Goal: Task Accomplishment & Management: Use online tool/utility

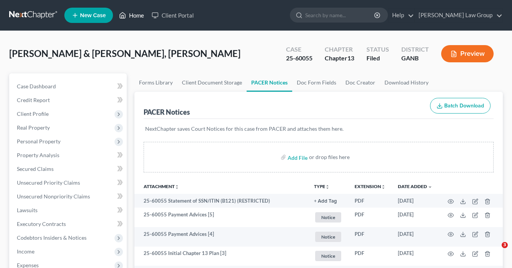
click at [136, 15] on link "Home" at bounding box center [131, 15] width 33 height 14
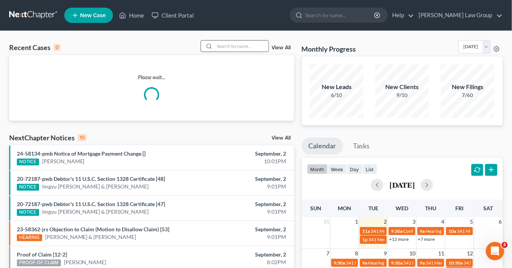
click at [253, 47] on input "search" at bounding box center [242, 46] width 54 height 11
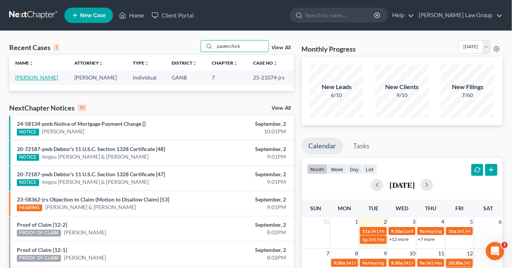
type input "pasterchick"
click at [55, 77] on link "[PERSON_NAME]" at bounding box center [36, 77] width 42 height 7
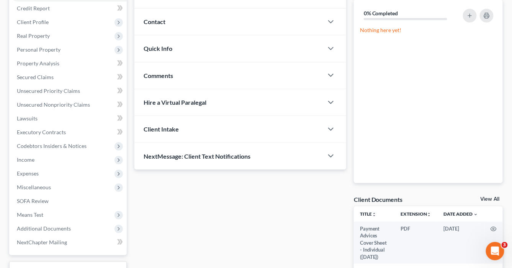
scroll to position [153, 0]
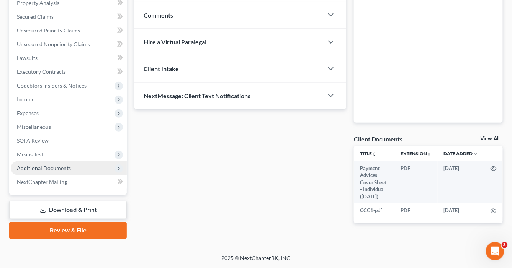
click at [54, 165] on span "Additional Documents" at bounding box center [44, 168] width 54 height 7
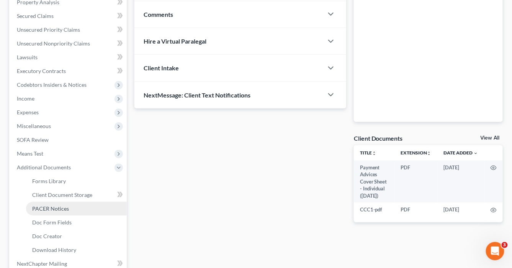
click at [52, 207] on span "PACER Notices" at bounding box center [50, 209] width 37 height 7
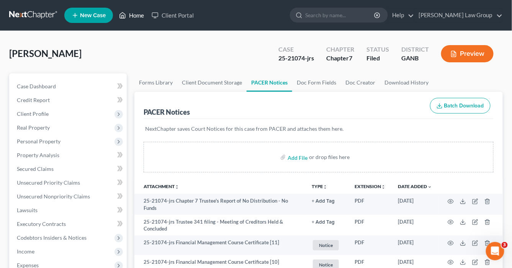
drag, startPoint x: 135, startPoint y: 15, endPoint x: 226, endPoint y: 59, distance: 100.3
click at [135, 15] on link "Home" at bounding box center [131, 15] width 33 height 14
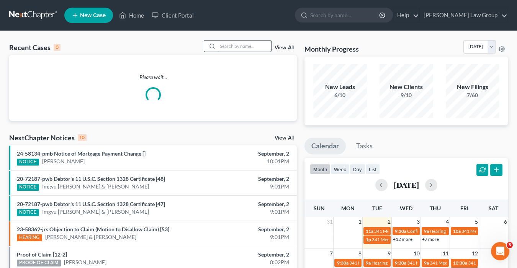
click at [222, 46] on input "search" at bounding box center [244, 46] width 54 height 11
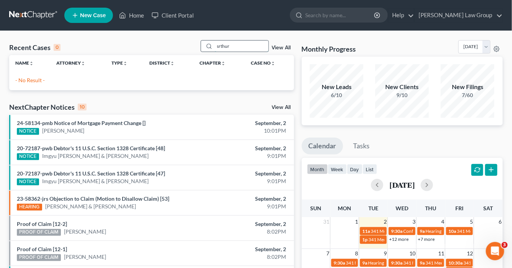
click at [219, 46] on input "srthur" at bounding box center [242, 46] width 54 height 11
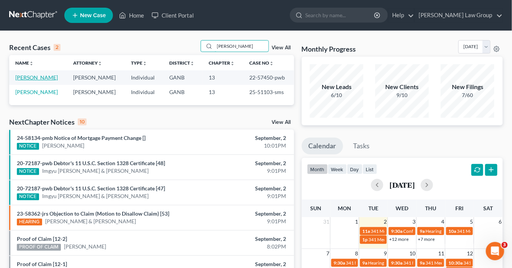
type input "arthur"
click at [36, 75] on link "[PERSON_NAME]" at bounding box center [36, 77] width 42 height 7
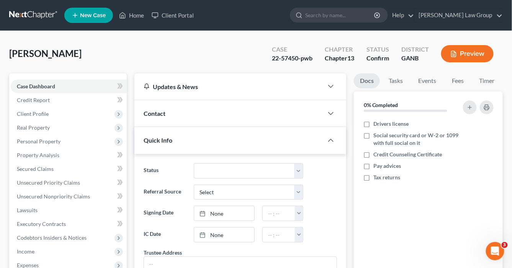
scroll to position [153, 0]
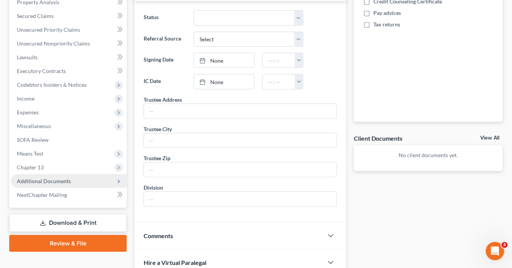
click at [58, 178] on span "Additional Documents" at bounding box center [44, 181] width 54 height 7
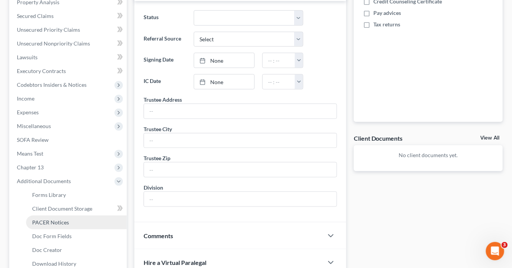
click at [65, 225] on span "PACER Notices" at bounding box center [50, 222] width 37 height 7
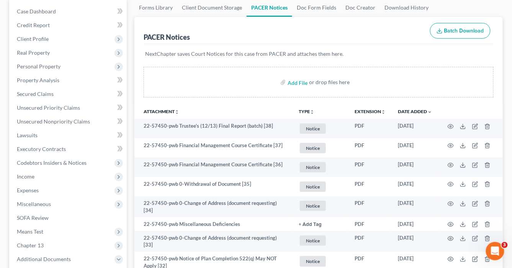
scroll to position [31, 0]
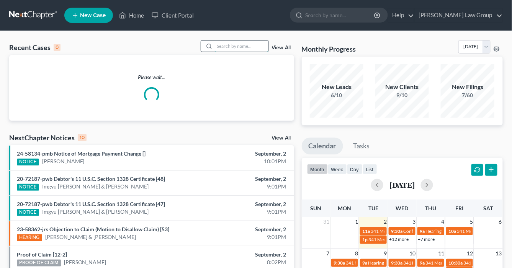
click at [229, 44] on input "search" at bounding box center [242, 46] width 54 height 11
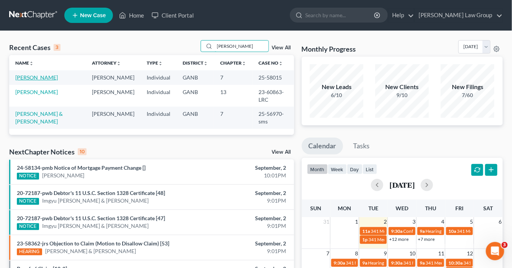
type input "[PERSON_NAME]"
click at [38, 77] on link "[PERSON_NAME]" at bounding box center [36, 77] width 42 height 7
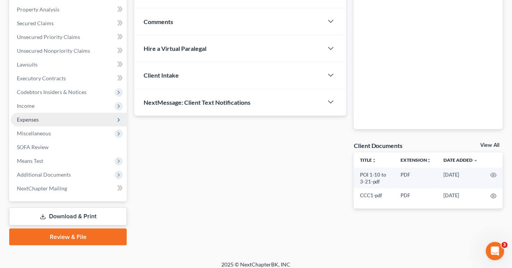
scroll to position [151, 0]
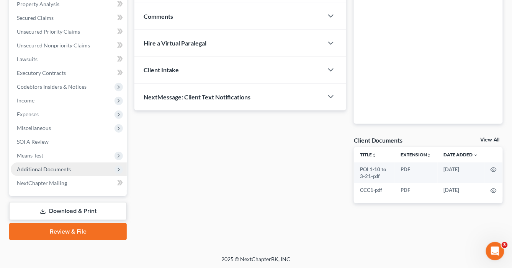
click at [77, 171] on span "Additional Documents" at bounding box center [69, 170] width 116 height 14
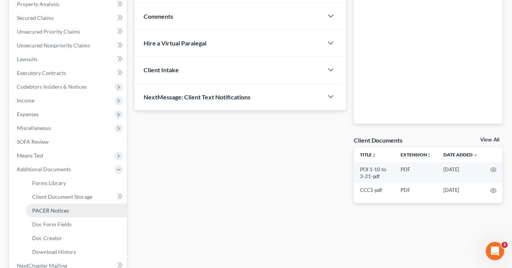
click at [73, 209] on link "PACER Notices" at bounding box center [76, 211] width 101 height 14
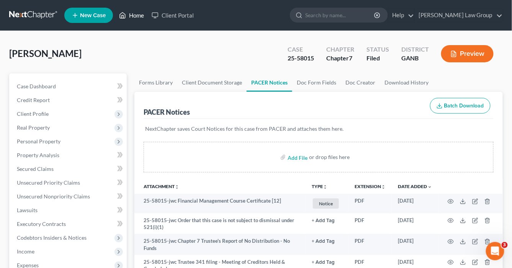
click at [137, 14] on link "Home" at bounding box center [131, 15] width 33 height 14
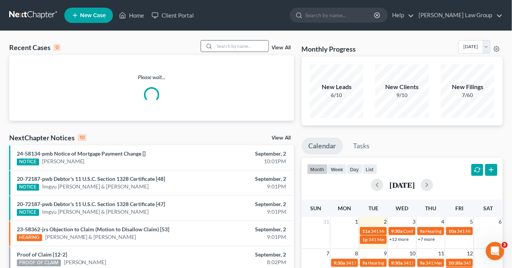
click at [228, 44] on input "search" at bounding box center [242, 46] width 54 height 11
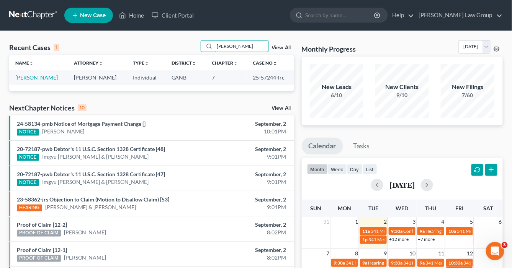
type input "[PERSON_NAME]"
click at [37, 77] on link "[PERSON_NAME]" at bounding box center [36, 77] width 42 height 7
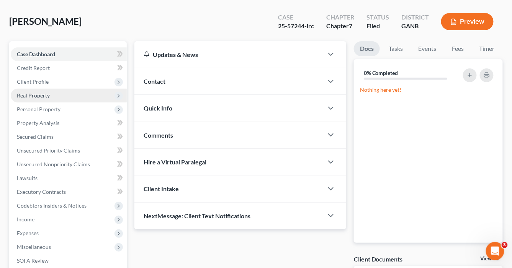
scroll to position [61, 0]
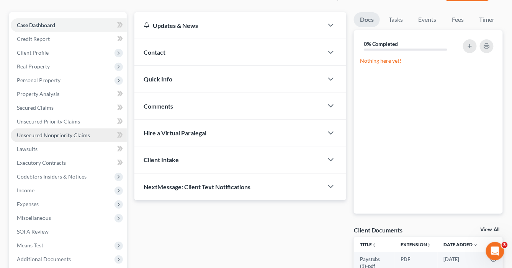
click at [32, 132] on span "Unsecured Nonpriority Claims" at bounding box center [53, 135] width 73 height 7
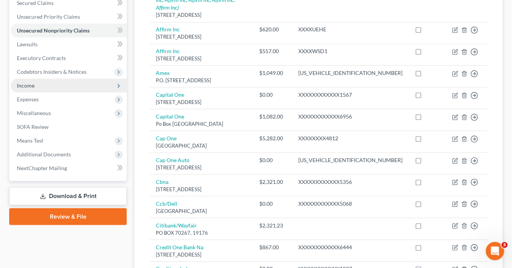
scroll to position [214, 0]
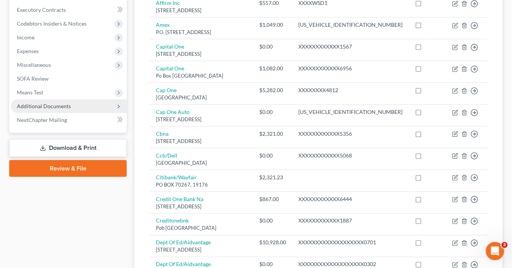
click at [60, 107] on span "Additional Documents" at bounding box center [44, 106] width 54 height 7
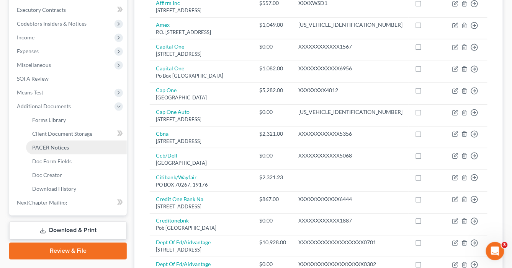
click at [56, 143] on link "PACER Notices" at bounding box center [76, 148] width 101 height 14
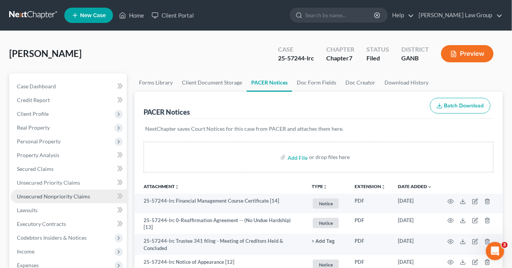
drag, startPoint x: 38, startPoint y: 195, endPoint x: 79, endPoint y: 195, distance: 41.3
click at [38, 195] on span "Unsecured Nonpriority Claims" at bounding box center [53, 196] width 73 height 7
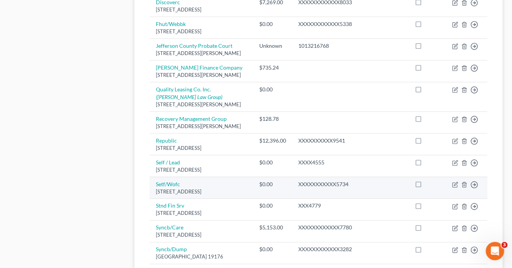
scroll to position [612, 0]
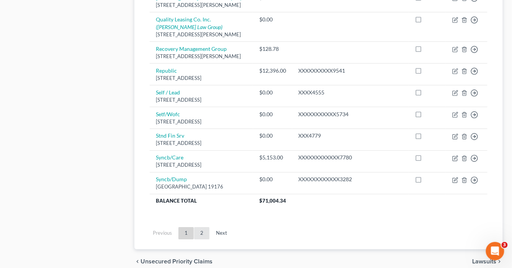
click at [202, 227] on link "2" at bounding box center [201, 233] width 15 height 12
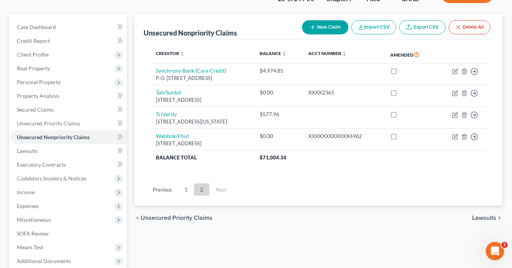
scroll to position [0, 0]
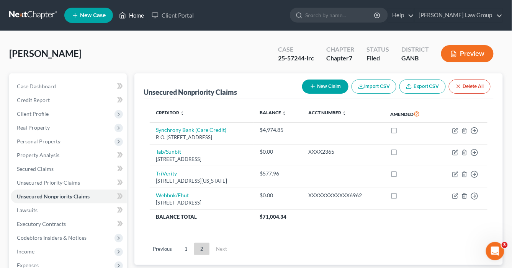
drag, startPoint x: 134, startPoint y: 13, endPoint x: 228, endPoint y: 36, distance: 96.3
click at [135, 13] on link "Home" at bounding box center [131, 15] width 33 height 14
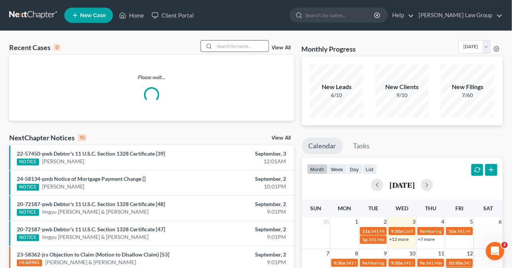
click at [228, 47] on input "search" at bounding box center [242, 46] width 54 height 11
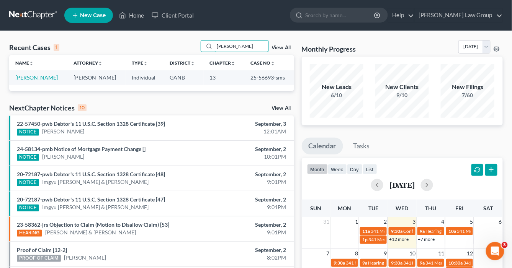
type input "[PERSON_NAME]"
click at [33, 76] on link "[PERSON_NAME]" at bounding box center [36, 77] width 42 height 7
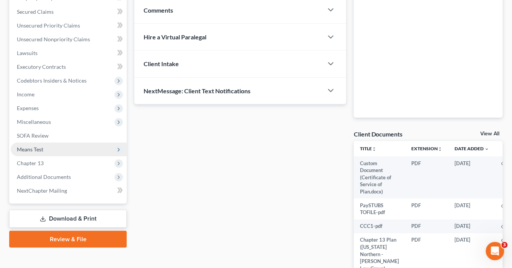
scroll to position [184, 0]
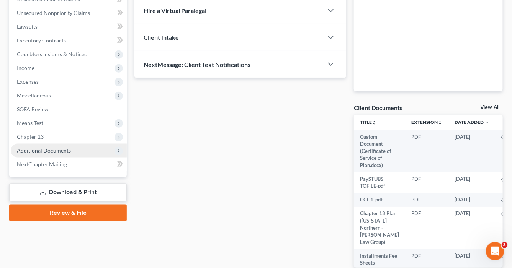
click at [65, 152] on span "Additional Documents" at bounding box center [44, 150] width 54 height 7
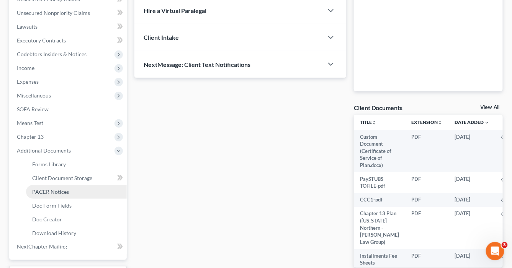
click at [69, 191] on link "PACER Notices" at bounding box center [76, 192] width 101 height 14
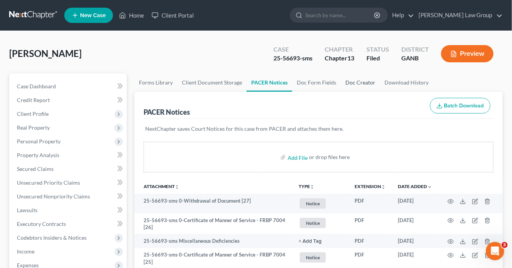
click at [356, 84] on link "Doc Creator" at bounding box center [360, 82] width 39 height 18
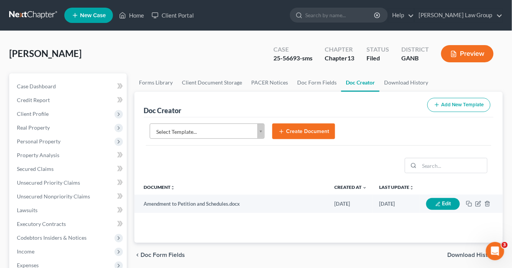
click at [260, 132] on body "Home New Case Client Portal [PERSON_NAME] Law Group [EMAIL_ADDRESS][DOMAIN_NAME…" at bounding box center [256, 258] width 512 height 517
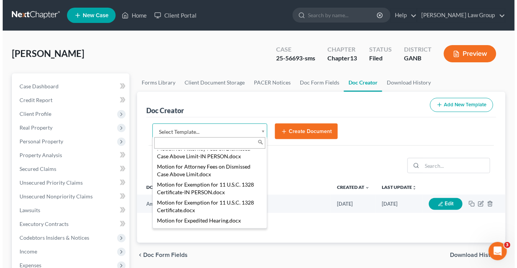
scroll to position [808, 0]
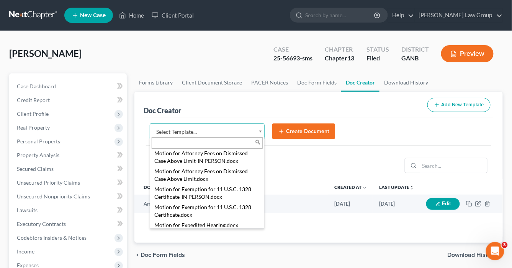
select select "111631"
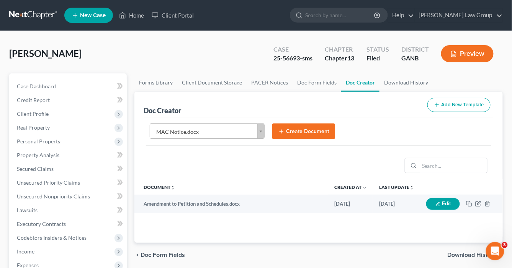
click at [307, 129] on button "Create Document" at bounding box center [303, 132] width 63 height 16
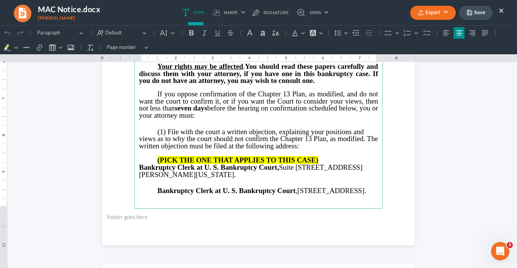
scroll to position [276, 0]
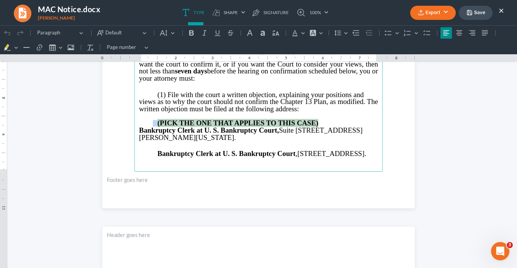
drag, startPoint x: 322, startPoint y: 121, endPoint x: 153, endPoint y: 118, distance: 168.8
click at [150, 120] on p "(PICK THE ONE THAT APPLIES TO THIS CASE)" at bounding box center [258, 123] width 239 height 7
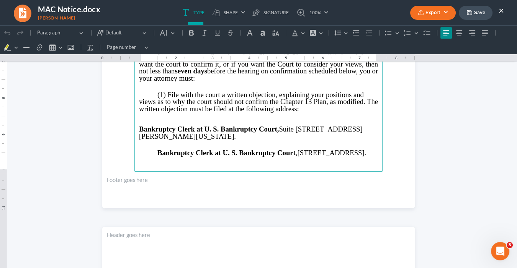
drag, startPoint x: 230, startPoint y: 160, endPoint x: 141, endPoint y: 150, distance: 89.7
click at [141, 150] on p "Bankruptcy Clerk at U. S. Bankruptcy Court , [STREET_ADDRESS]." at bounding box center [258, 153] width 239 height 7
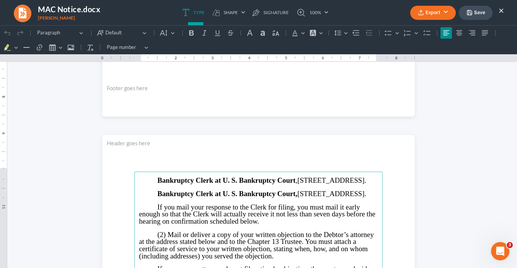
scroll to position [429, 0]
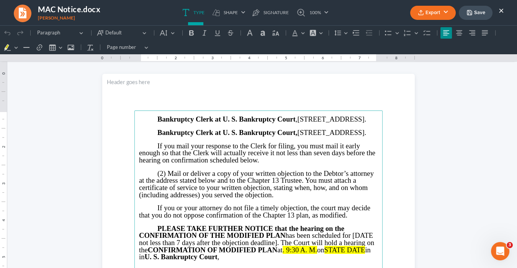
drag, startPoint x: 222, startPoint y: 145, endPoint x: 162, endPoint y: 122, distance: 64.3
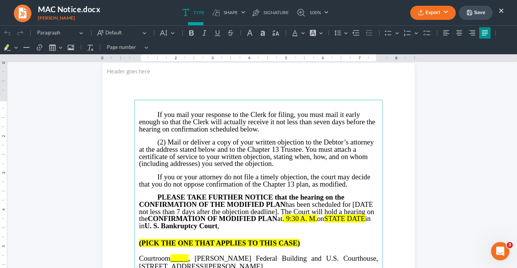
scroll to position [514, 0]
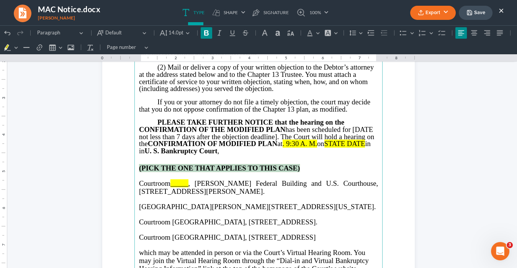
drag, startPoint x: 218, startPoint y: 168, endPoint x: 131, endPoint y: 166, distance: 86.9
click at [131, 166] on section "If you mail your response to the Clerk for filing, you must mail it early enoug…" at bounding box center [258, 190] width 312 height 404
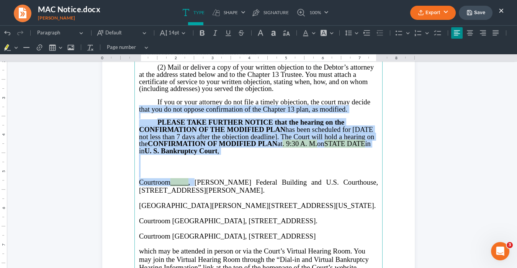
drag, startPoint x: 192, startPoint y: 181, endPoint x: 173, endPoint y: 76, distance: 107.4
click at [102, 108] on section "If you mail your response to the Clerk for filing, you must mail it early enoug…" at bounding box center [258, 190] width 312 height 404
click at [330, 29] on button "Font Background Color Font Background Color" at bounding box center [326, 32] width 17 height 11
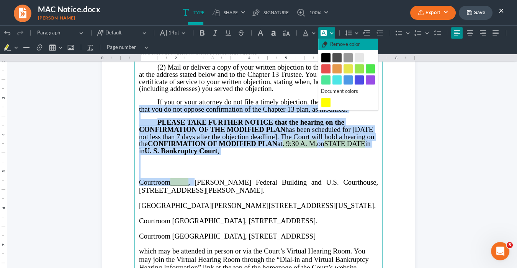
click at [333, 44] on span "Remove color" at bounding box center [345, 45] width 30 height 8
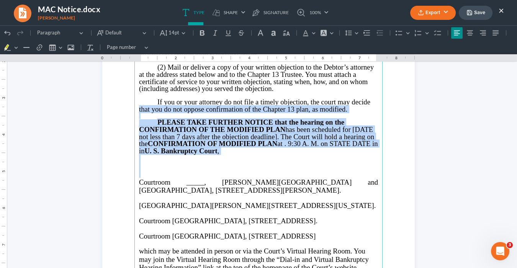
click at [253, 164] on p "Rich Text Editor, page-1-main" at bounding box center [258, 167] width 239 height 7
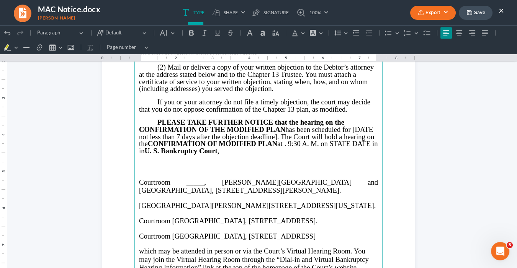
click at [191, 183] on span "Courtroom _____, [PERSON_NAME][GEOGRAPHIC_DATA] and [GEOGRAPHIC_DATA], [STREET_…" at bounding box center [258, 186] width 239 height 16
click at [139, 181] on span "Courtroom 1201 [PERSON_NAME][GEOGRAPHIC_DATA] and [GEOGRAPHIC_DATA], [STREET_AD…" at bounding box center [258, 186] width 239 height 16
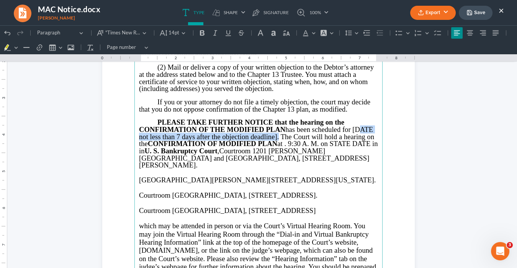
drag, startPoint x: 274, startPoint y: 136, endPoint x: 354, endPoint y: 132, distance: 80.5
click at [353, 130] on span "PLEASE TAKE FURTHER NOTICE that the hearing on the CONFIRMATION OF THE MODIFIED…" at bounding box center [258, 136] width 238 height 37
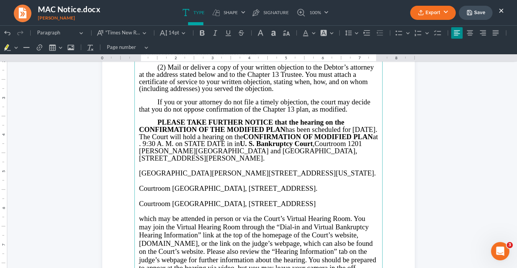
click at [160, 137] on span "PLEASE TAKE FURTHER NOTICE that the hearing on the CONFIRMATION OF THE MODIFIED…" at bounding box center [258, 132] width 239 height 29
click at [205, 143] on span "PLEASE TAKE FURTHER NOTICE that the hearing on the CONFIRMATION OF THE MODIFIED…" at bounding box center [258, 132] width 239 height 29
drag, startPoint x: 286, startPoint y: 144, endPoint x: 250, endPoint y: 142, distance: 36.0
click at [250, 142] on span "PLEASE TAKE FURTHER NOTICE that the hearing on the CONFIRMATION OF THE MODIFIED…" at bounding box center [258, 132] width 239 height 29
click at [227, 142] on span "PLEASE TAKE FURTHER NOTICE that the hearing on the CONFIRMATION OF THE MODIFIED…" at bounding box center [258, 132] width 239 height 29
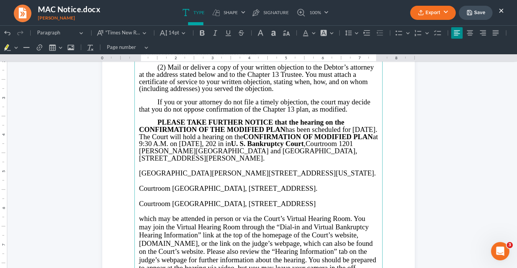
drag, startPoint x: 286, startPoint y: 142, endPoint x: 289, endPoint y: 149, distance: 7.2
click at [287, 143] on span "PLEASE TAKE FURTHER NOTICE that the hearing on the CONFIRMATION OF THE MODIFIED…" at bounding box center [258, 132] width 239 height 29
click at [297, 144] on span "PLEASE TAKE FURTHER NOTICE that the hearing on the CONFIRMATION OF THE MODIFIED…" at bounding box center [258, 132] width 239 height 29
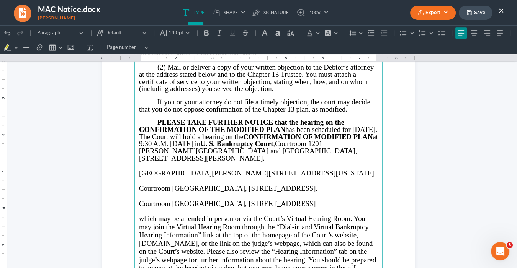
click at [183, 150] on span "Courtroom 1201 [PERSON_NAME][GEOGRAPHIC_DATA] and [GEOGRAPHIC_DATA], [STREET_AD…" at bounding box center [248, 151] width 218 height 22
drag, startPoint x: 317, startPoint y: 209, endPoint x: 150, endPoint y: 164, distance: 171.9
click at [150, 164] on main "If you mail your response to the Clerk for filing, you must mail it early enoug…" at bounding box center [258, 190] width 248 height 331
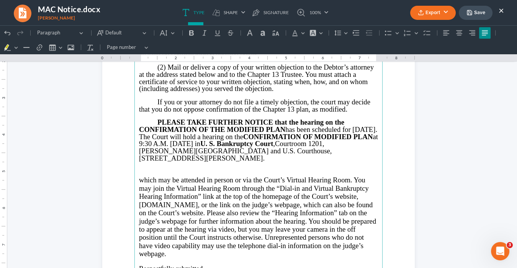
click at [139, 180] on span "which may be attended in person or via the Court’s Virtual Hearing Room. You ma…" at bounding box center [257, 217] width 237 height 82
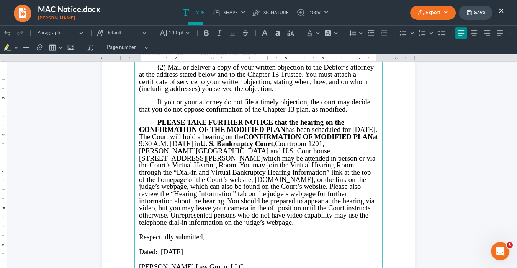
click at [245, 158] on span "Courtroom 1201, [PERSON_NAME][GEOGRAPHIC_DATA] and U.S. Courthouse, [STREET_ADD…" at bounding box center [235, 151] width 193 height 22
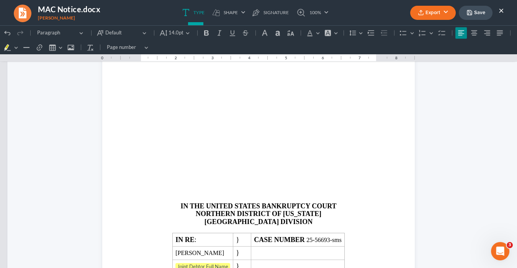
scroll to position [943, 0]
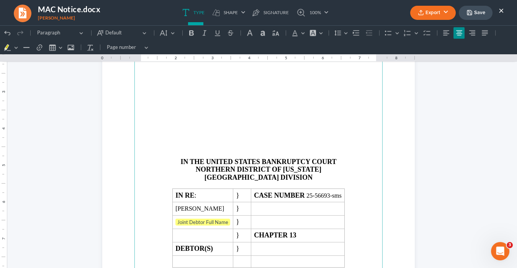
click at [234, 144] on p "Rich Text Editor, page-2-main" at bounding box center [258, 147] width 239 height 7
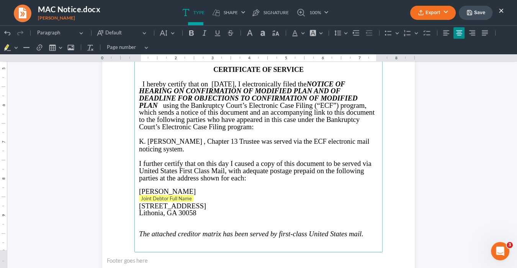
scroll to position [1096, 0]
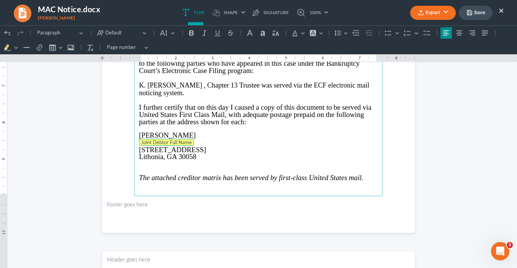
drag, startPoint x: 193, startPoint y: 137, endPoint x: 138, endPoint y: 138, distance: 55.1
click at [139, 139] on p "Joint Debtor Full Name" at bounding box center [258, 143] width 239 height 8
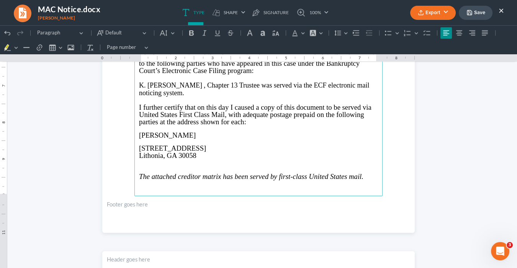
click at [139, 144] on span "[STREET_ADDRESS]" at bounding box center [172, 148] width 67 height 8
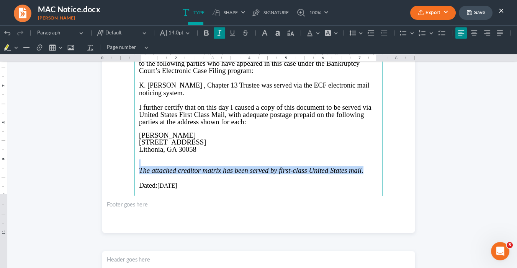
drag, startPoint x: 365, startPoint y: 166, endPoint x: 213, endPoint y: 150, distance: 152.5
click at [196, 160] on main "IN THE UNITED STATES BANKRUPTCY COURT NORTHERN DISTRICT OF [US_STATE] ATLANTA D…" at bounding box center [258, 31] width 248 height 331
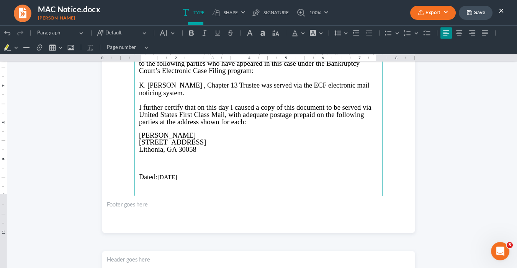
click at [201, 160] on p "Rich Text Editor, page-2-main" at bounding box center [258, 163] width 239 height 7
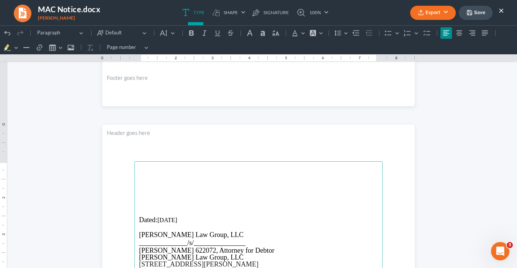
scroll to position [1287, 0]
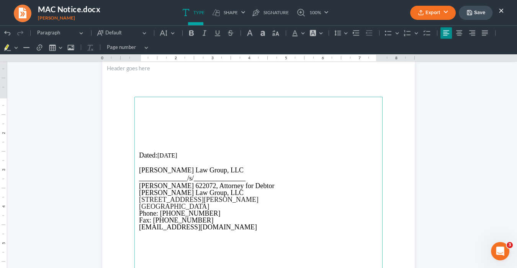
click at [144, 121] on p "Rich Text Editor, page-3-main" at bounding box center [258, 119] width 239 height 7
click at [179, 119] on strong "CES/Nelnet and 1st Franklin" at bounding box center [177, 119] width 76 height 7
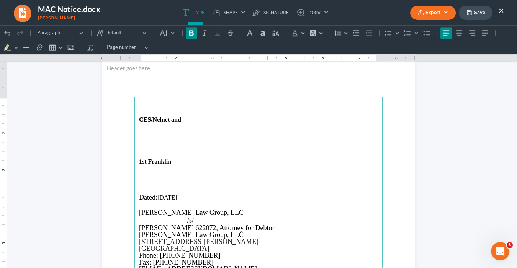
click at [179, 119] on strong "CES/Nelnet and" at bounding box center [160, 119] width 42 height 7
click at [441, 10] on button "Export" at bounding box center [433, 13] width 46 height 14
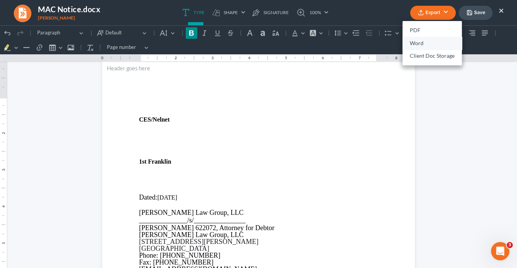
click at [417, 41] on link "Word" at bounding box center [431, 43] width 59 height 13
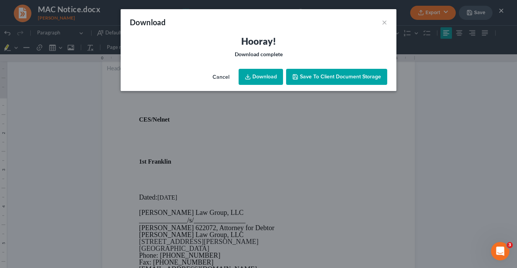
click at [270, 76] on link "Download" at bounding box center [260, 77] width 44 height 16
click at [263, 75] on link "Download" at bounding box center [260, 77] width 44 height 16
click at [270, 76] on link "Download" at bounding box center [260, 77] width 44 height 16
